Goal: Register for event/course

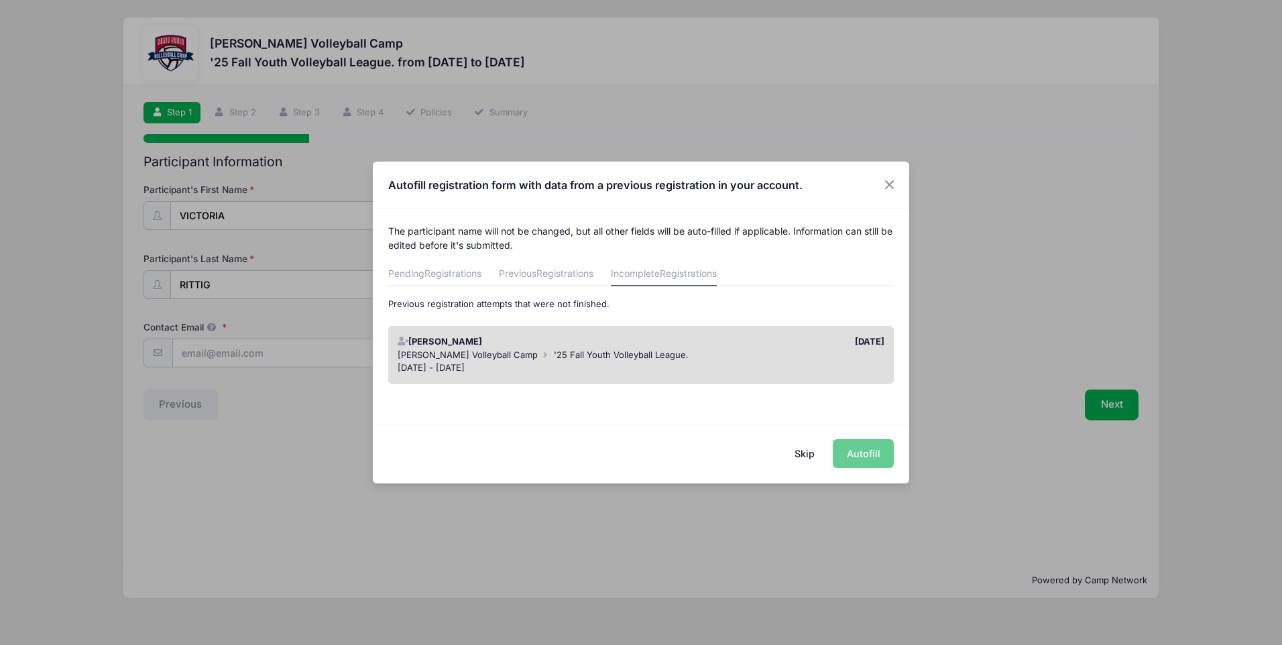
click at [712, 349] on div "David Rubio Volleyball Camp '25 Fall Youth Volleyball League." at bounding box center [641, 355] width 487 height 13
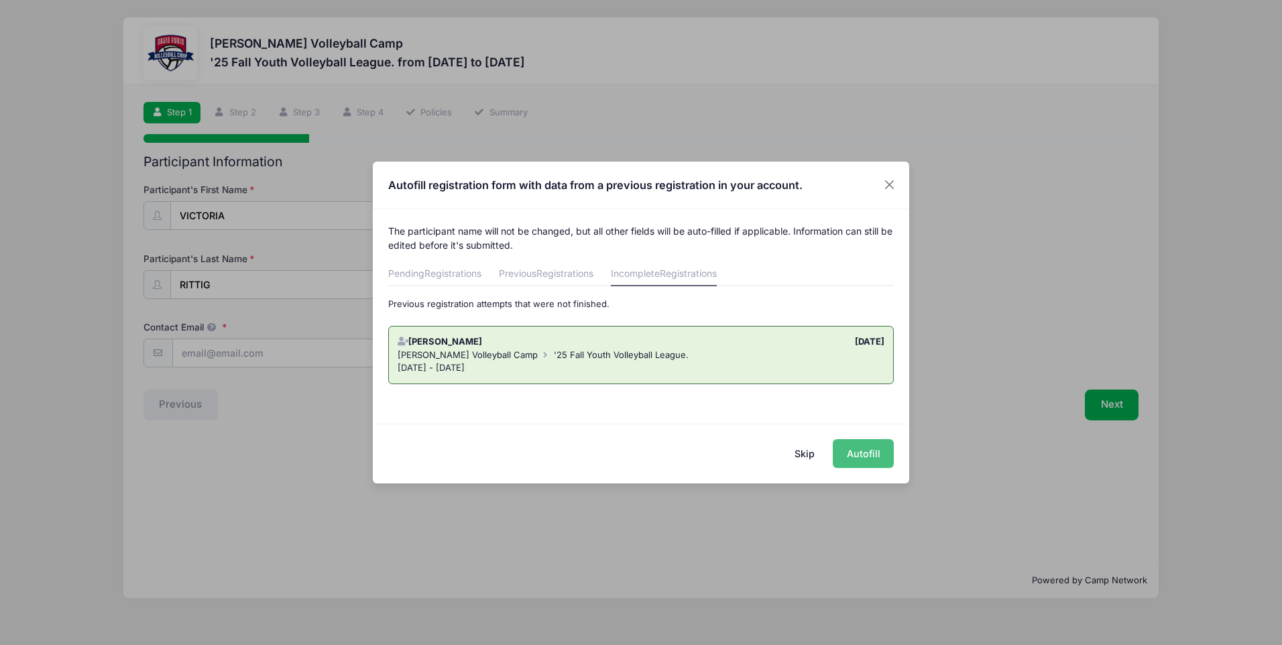
click at [867, 454] on button "Autofill" at bounding box center [863, 453] width 61 height 29
type input "[EMAIL_ADDRESS][DOMAIN_NAME]"
type input "[DATE]"
type input "[STREET_ADDRESS]"
type input "[GEOGRAPHIC_DATA]"
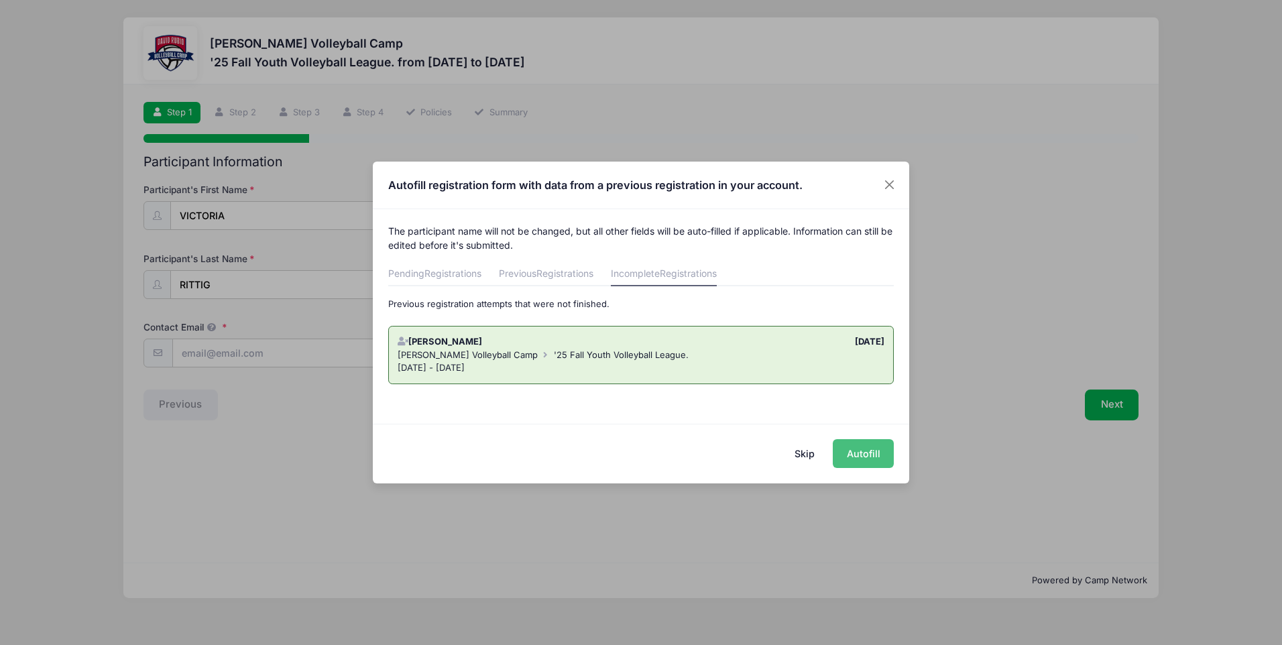
select select "AZ"
type input "85755"
type input "[PERSON_NAME]"
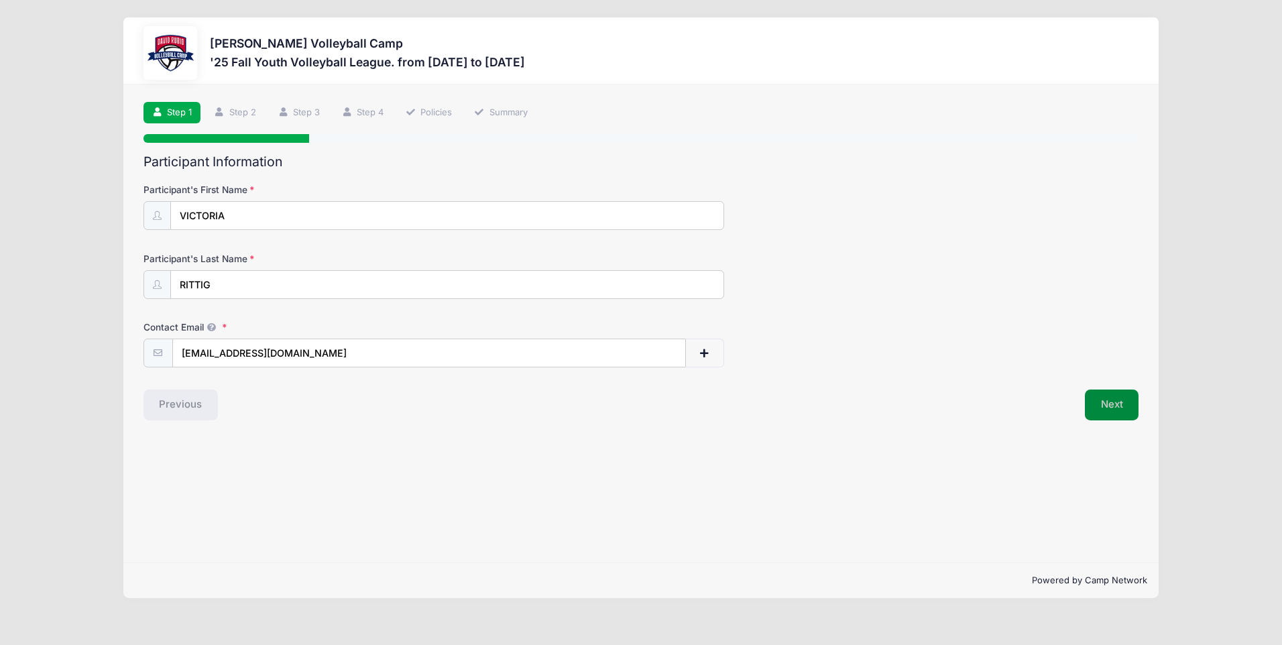
click at [1114, 405] on button "Next" at bounding box center [1112, 404] width 54 height 31
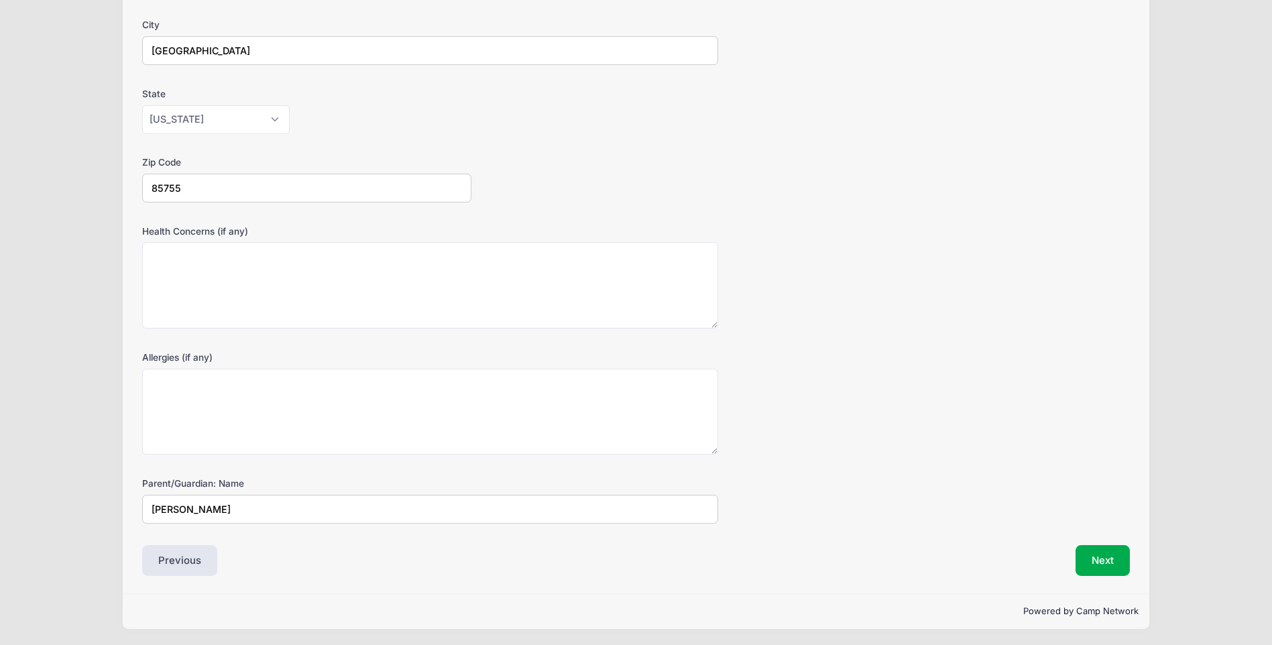
scroll to position [304, 0]
click at [1104, 555] on button "Next" at bounding box center [1102, 559] width 54 height 31
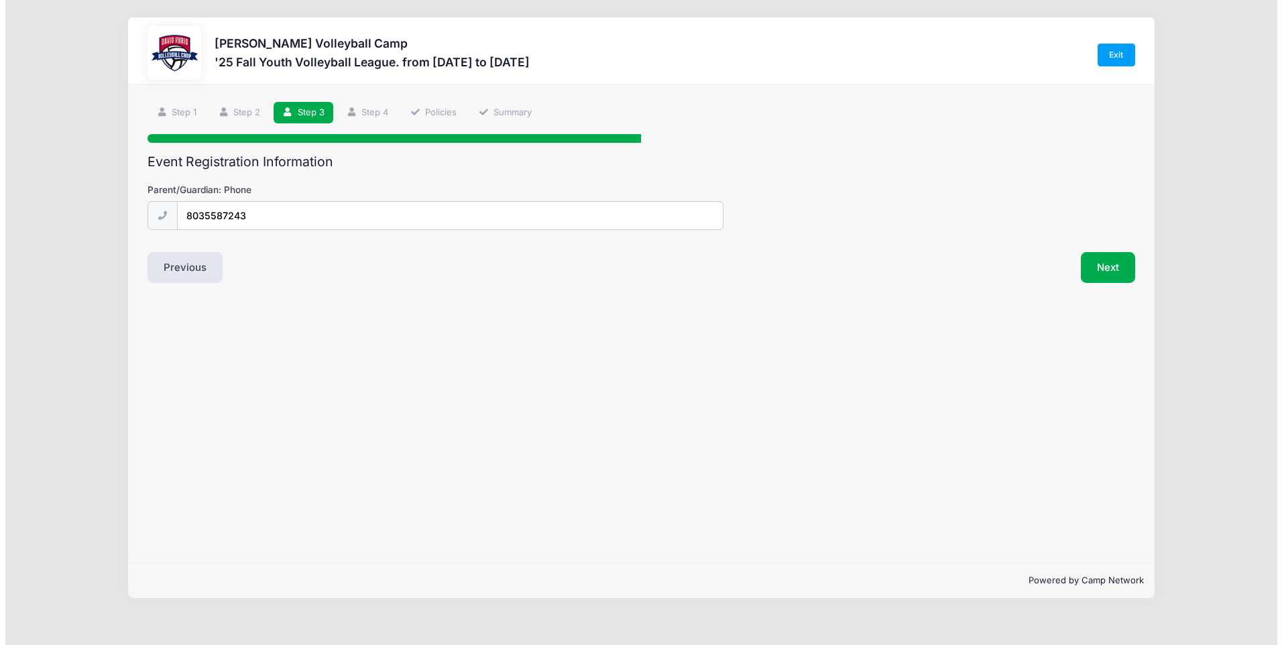
scroll to position [0, 0]
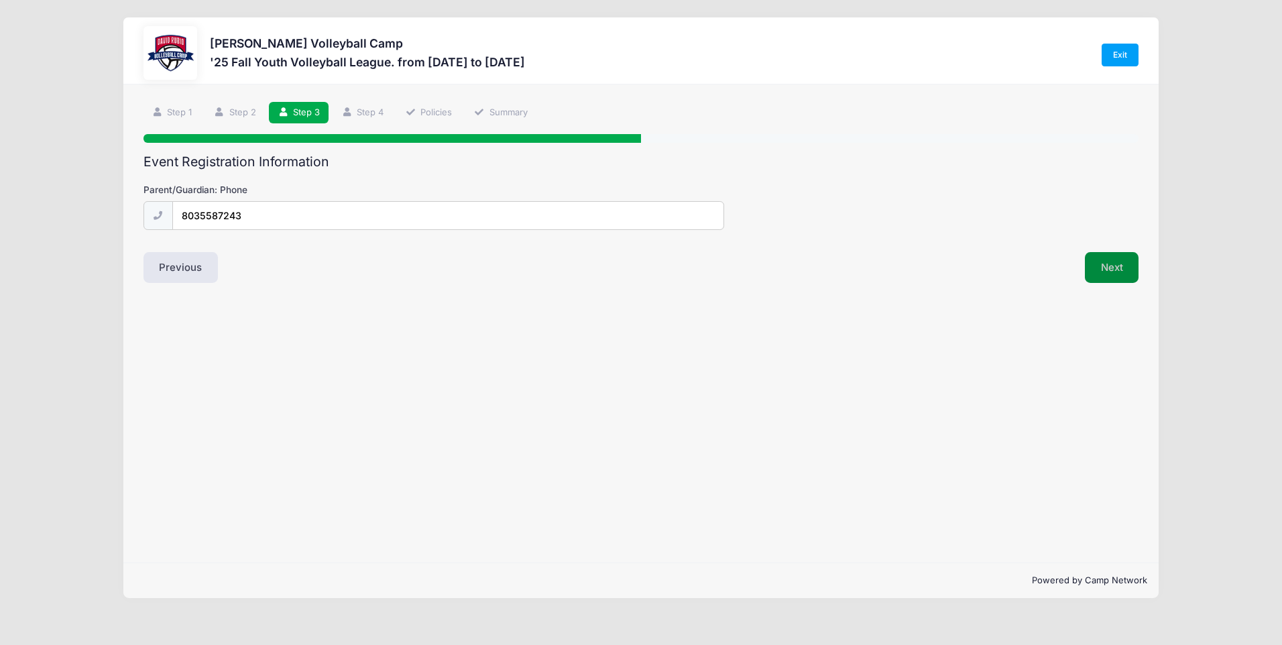
click at [1106, 266] on button "Next" at bounding box center [1112, 267] width 54 height 31
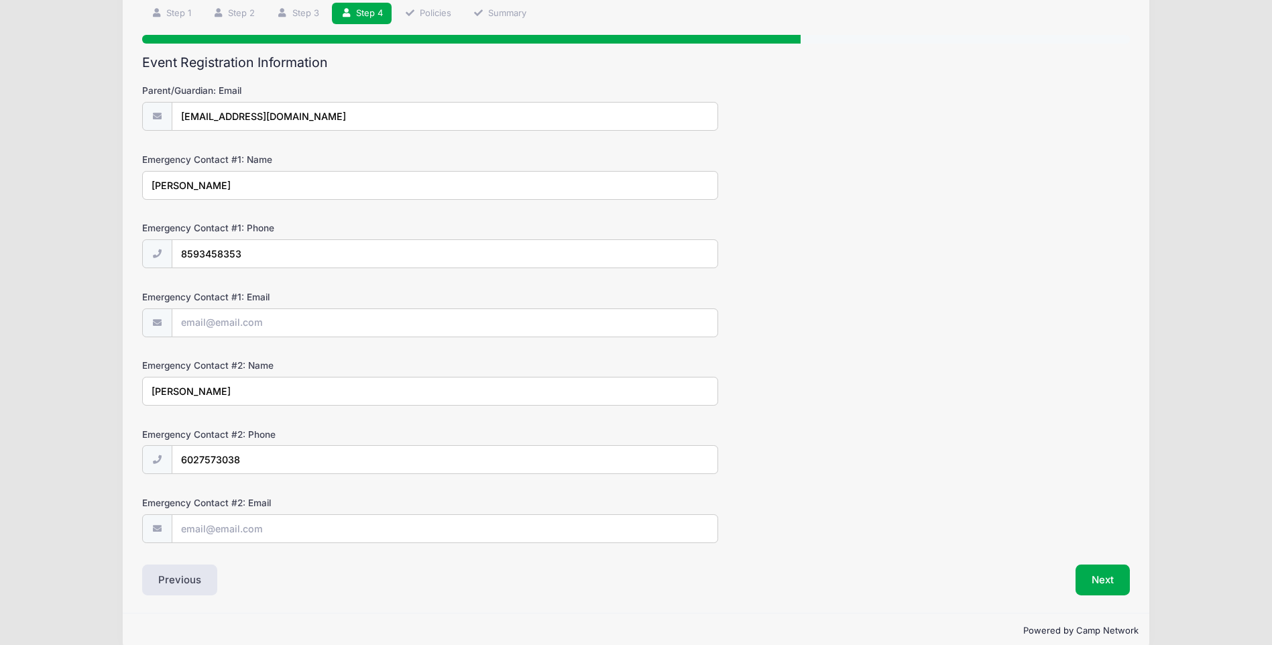
scroll to position [120, 0]
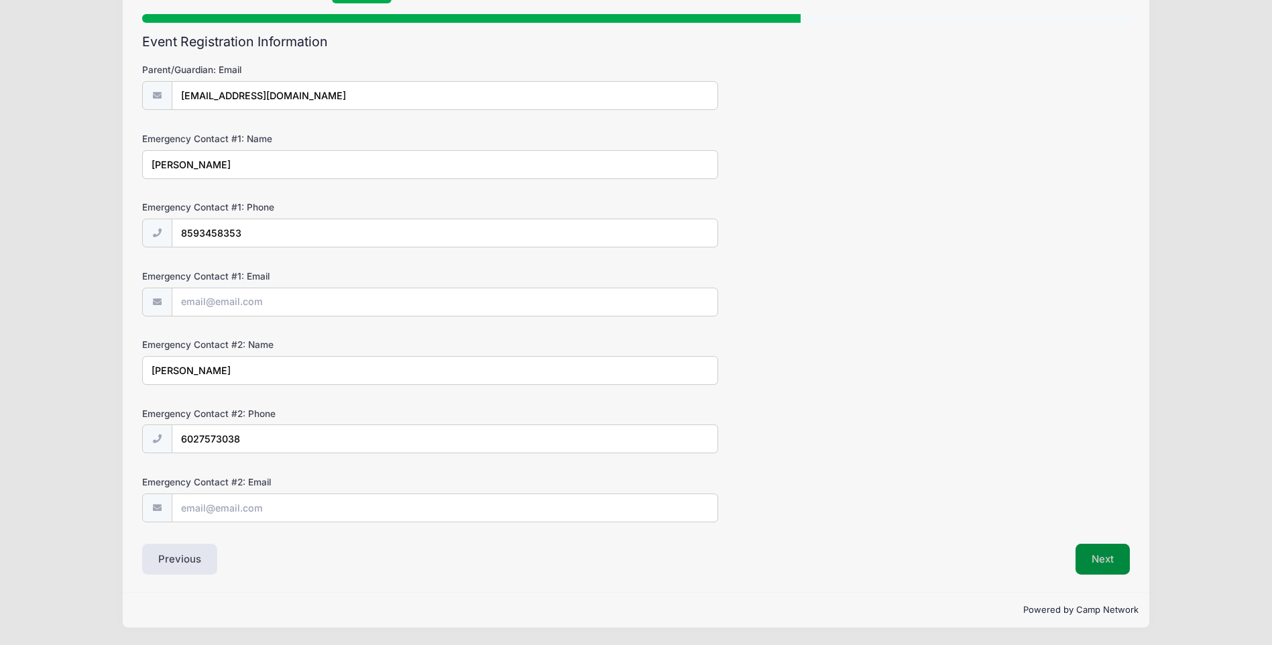
click at [1095, 556] on button "Next" at bounding box center [1102, 559] width 54 height 31
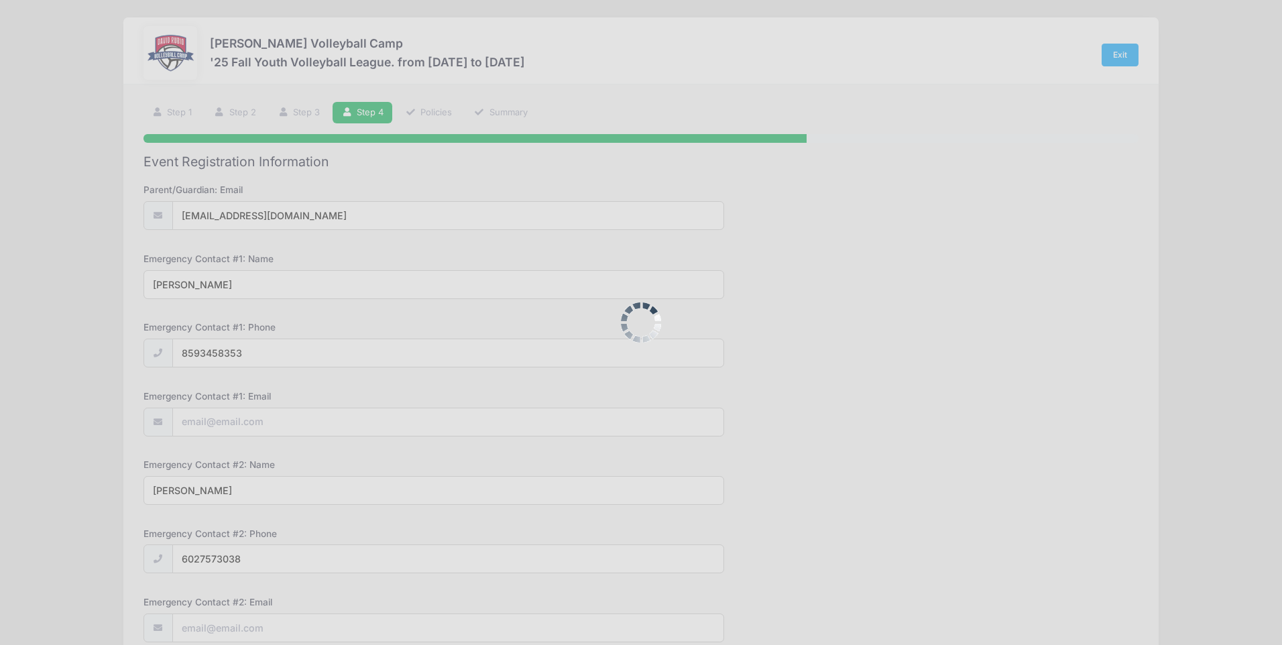
scroll to position [0, 0]
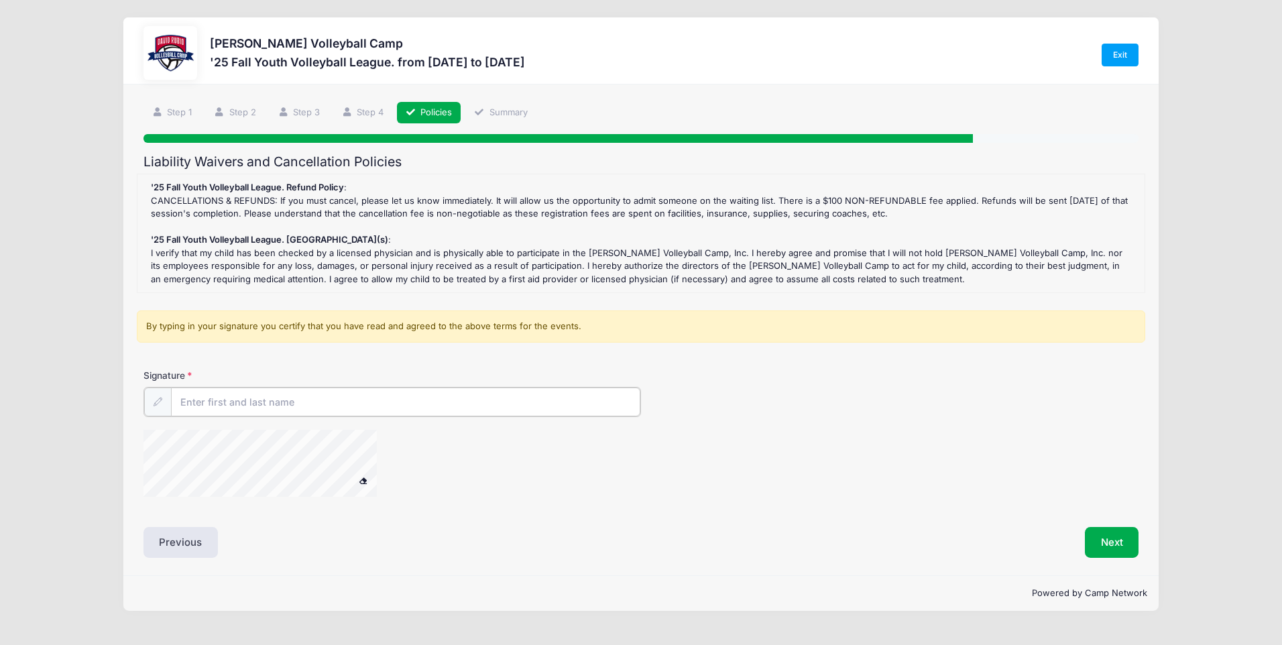
click at [340, 402] on input "Signature" at bounding box center [405, 401] width 469 height 29
type input "[PERSON_NAME]"
click at [230, 498] on div at bounding box center [277, 465] width 268 height 71
click at [1111, 536] on button "Next" at bounding box center [1112, 541] width 54 height 31
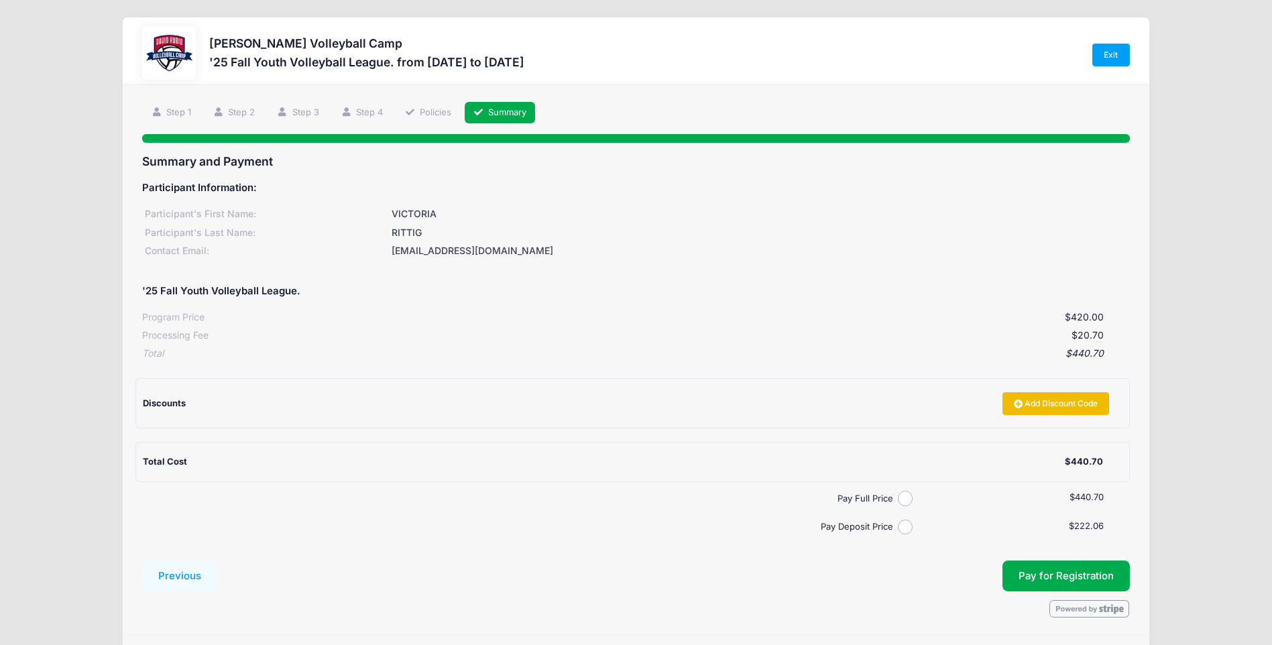
click at [1069, 404] on link "Add Discount Code" at bounding box center [1055, 403] width 107 height 23
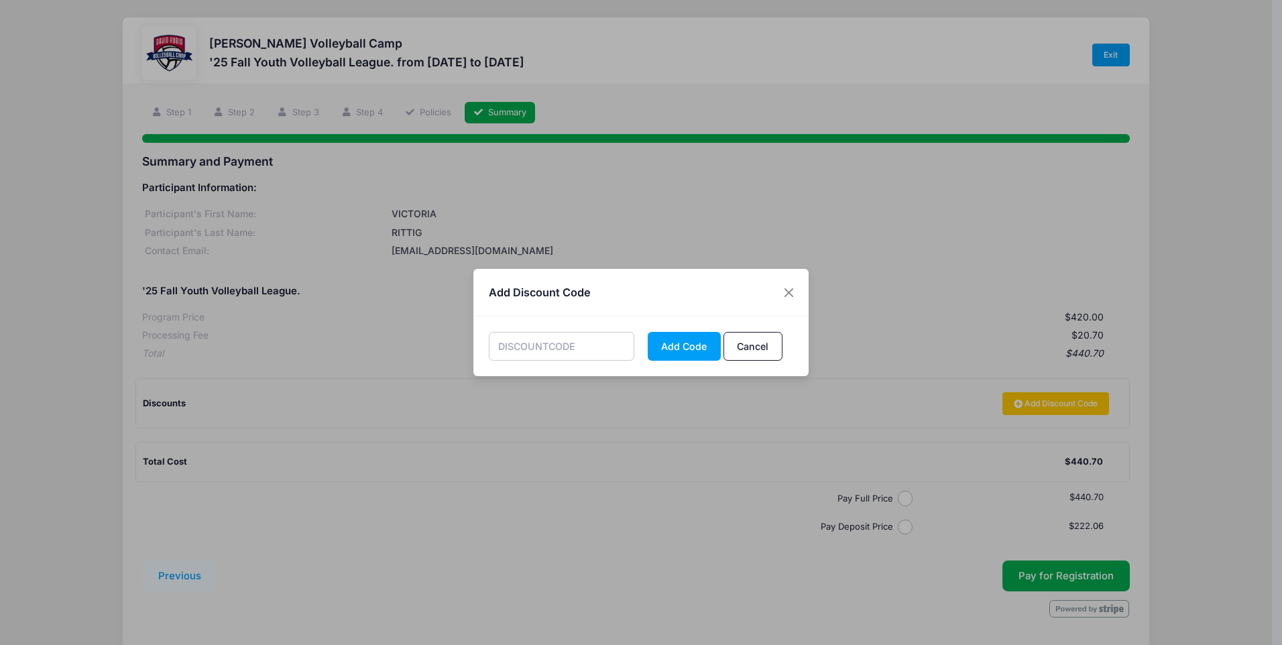
click at [592, 347] on input "text" at bounding box center [562, 346] width 146 height 29
click at [798, 290] on button "Close" at bounding box center [789, 292] width 24 height 24
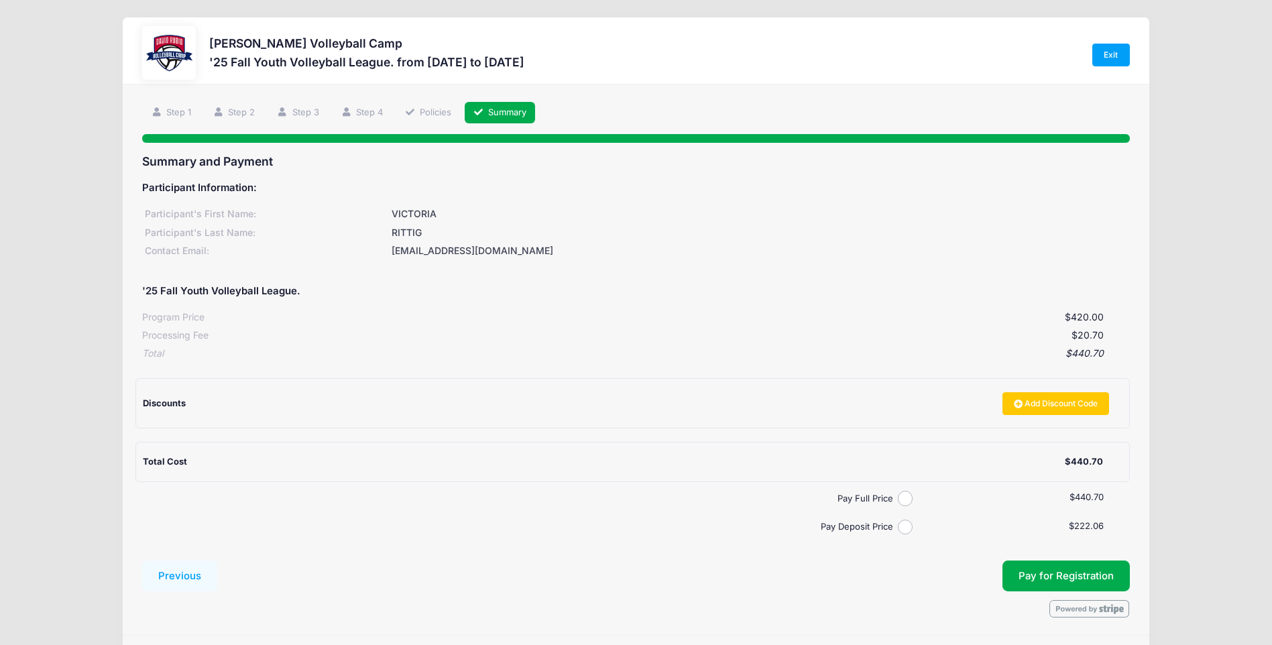
drag, startPoint x: 388, startPoint y: 46, endPoint x: 213, endPoint y: 41, distance: 175.0
click at [213, 41] on h3 "[PERSON_NAME] Volleyball Camp" at bounding box center [366, 43] width 315 height 14
copy h3 "[PERSON_NAME] Volleyball Camp"
click at [1036, 400] on link "Add Discount Code" at bounding box center [1055, 403] width 107 height 23
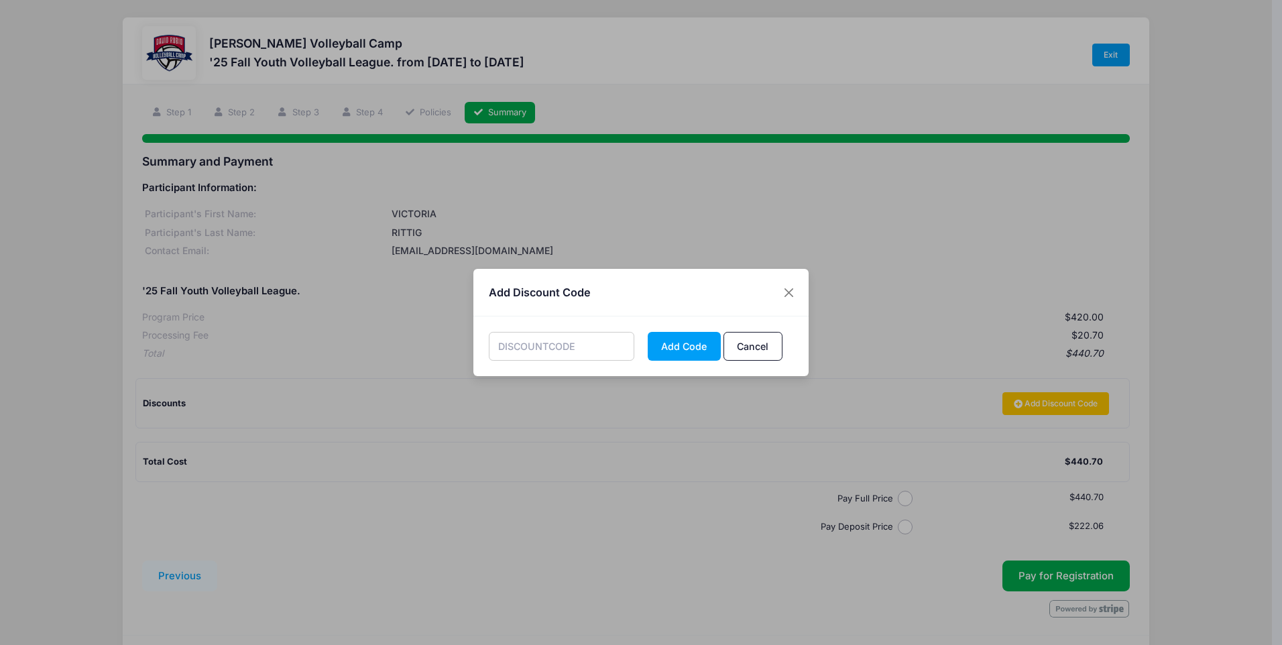
click at [587, 352] on input "text" at bounding box center [562, 346] width 146 height 29
paste input "UASTAFF10"
type input "UASTAFF10"
click at [682, 350] on button "Add Code" at bounding box center [684, 346] width 73 height 29
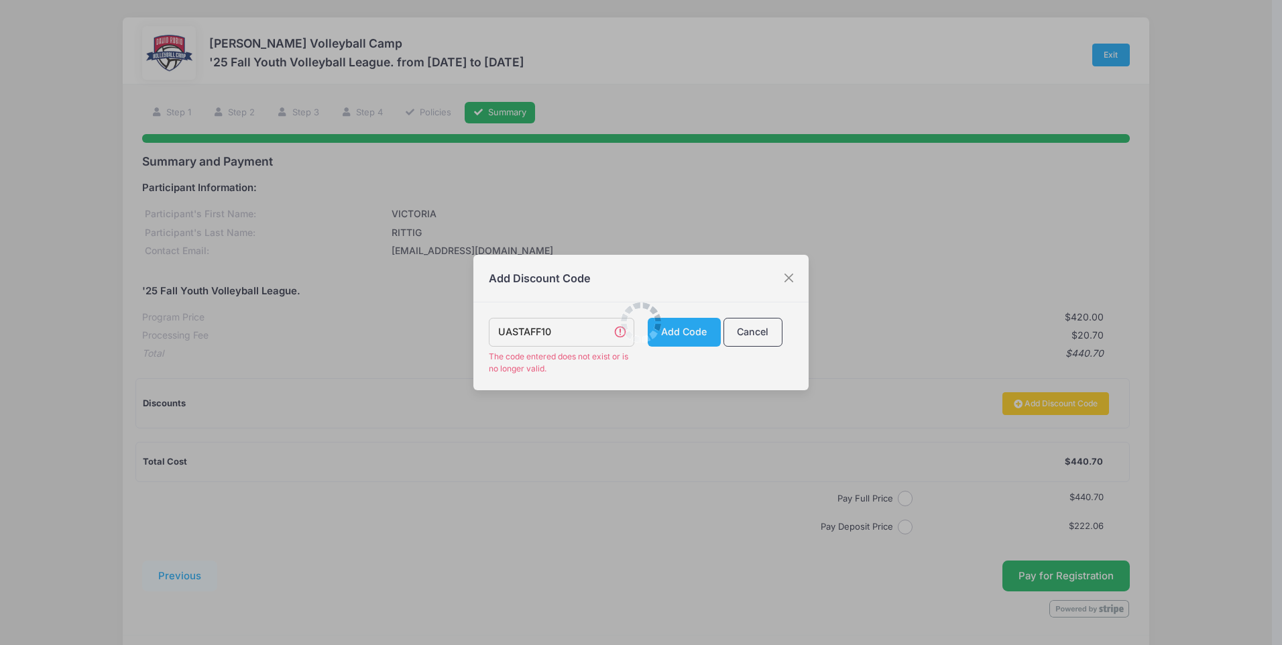
scroll to position [43, 0]
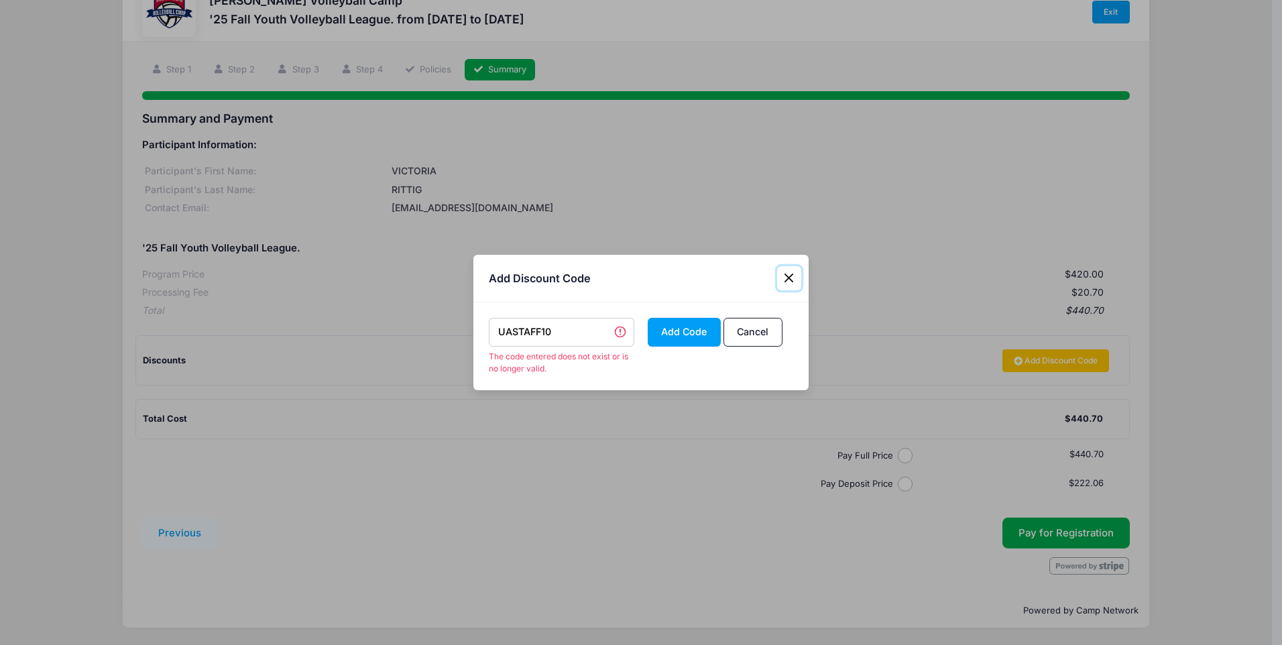
click at [792, 277] on button "Close" at bounding box center [789, 278] width 24 height 24
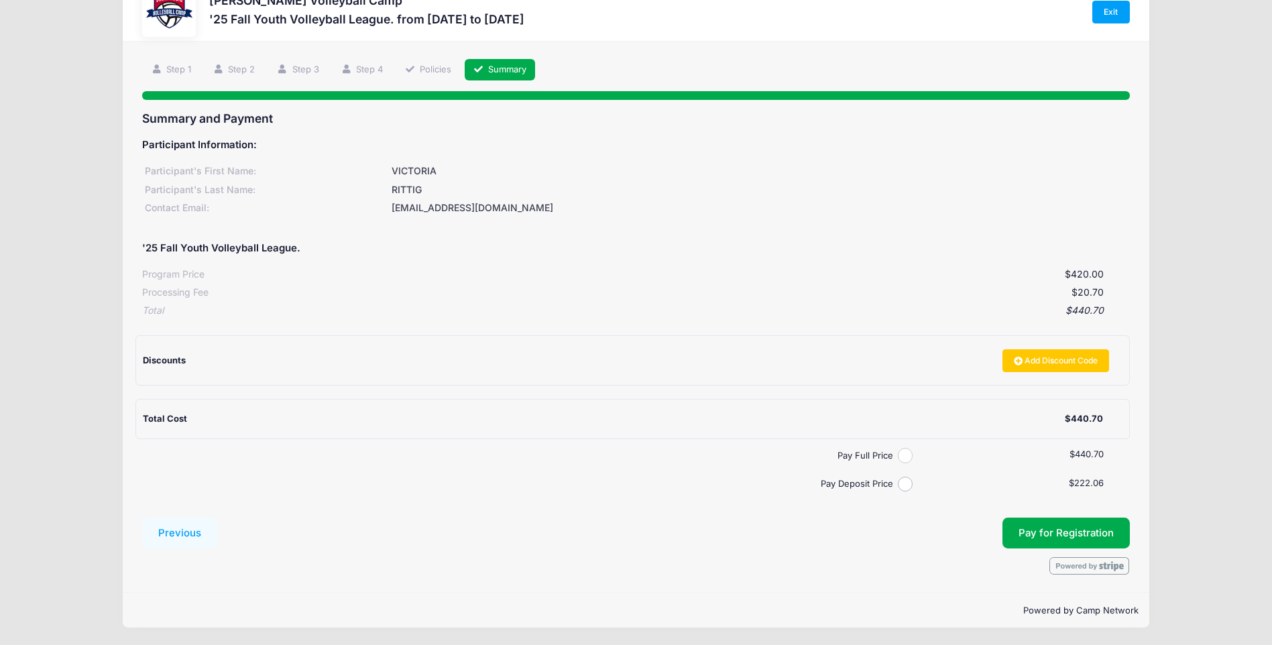
click at [906, 453] on input "Pay Full Price" at bounding box center [905, 455] width 15 height 15
radio input "true"
click at [1069, 531] on span "Pay for Registration" at bounding box center [1065, 533] width 95 height 12
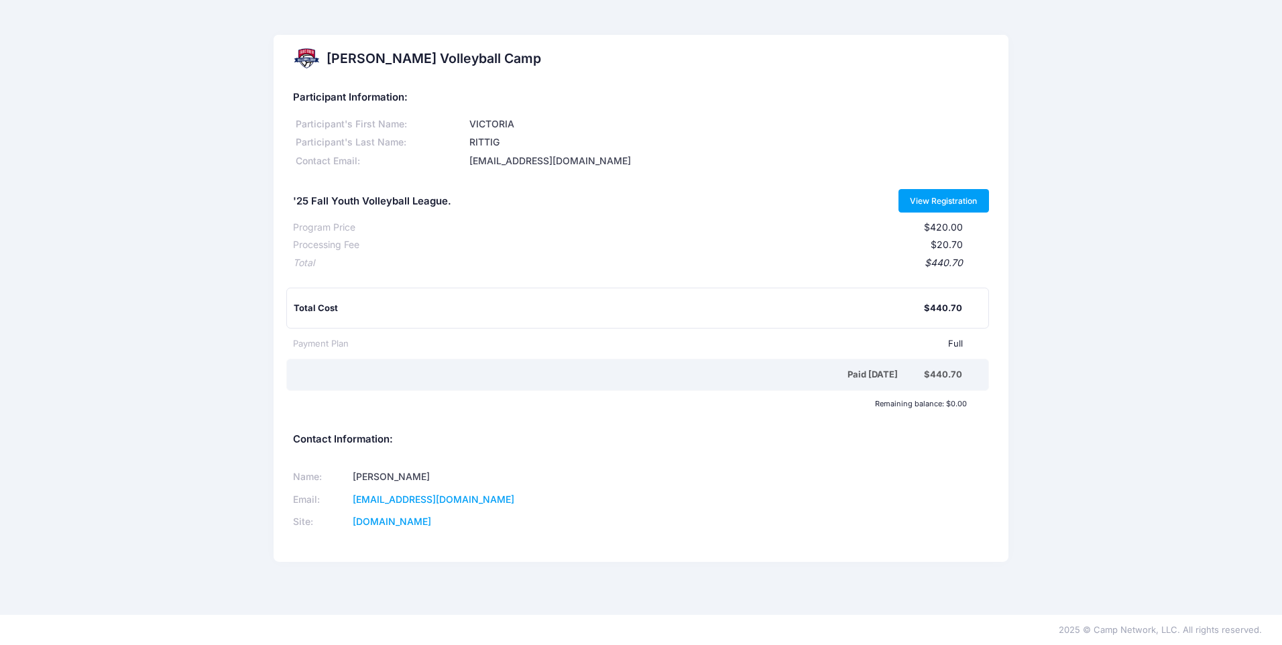
click at [952, 204] on link "View Registration" at bounding box center [943, 200] width 90 height 23
